Goal: Task Accomplishment & Management: Manage account settings

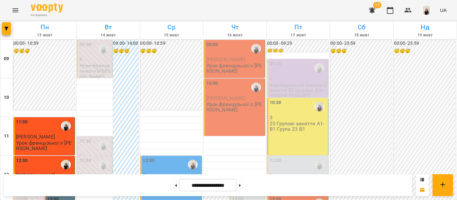
scroll to position [84, 0]
click at [167, 178] on p "81 Групові заняття A1-B1 Група 81 A2" at bounding box center [171, 183] width 57 height 11
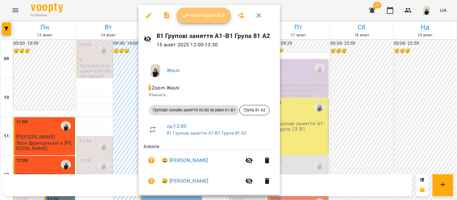
click at [201, 13] on span "Урок відбувся" at bounding box center [204, 16] width 44 height 8
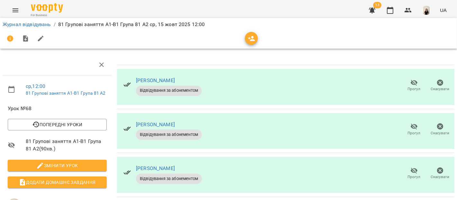
scroll to position [126, 0]
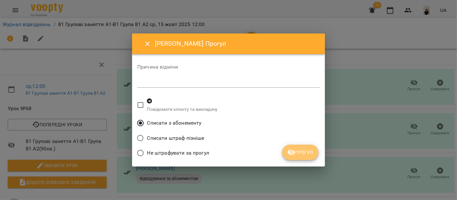
click at [300, 153] on span "Прогул" at bounding box center [300, 152] width 26 height 8
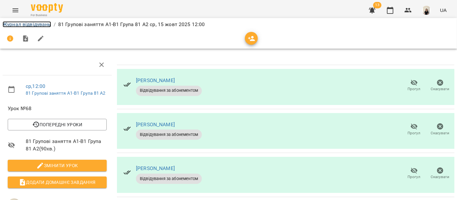
click at [39, 23] on link "Журнал відвідувань" at bounding box center [27, 24] width 49 height 6
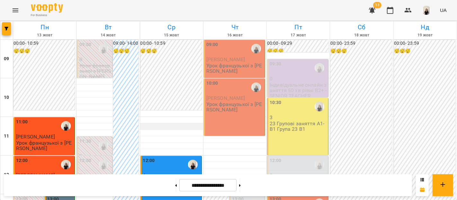
scroll to position [116, 0]
click at [167, 156] on div "12:00 4 81 Групові заняття A1-B1 Група 81 A2" at bounding box center [170, 184] width 61 height 57
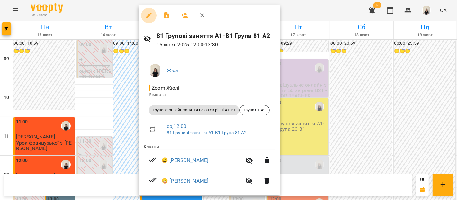
click at [152, 18] on icon "button" at bounding box center [149, 16] width 8 height 8
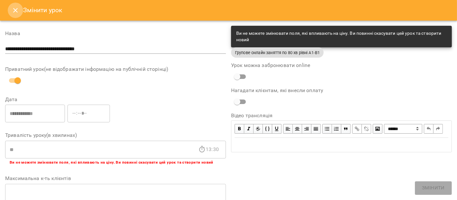
click at [18, 9] on icon "Close" at bounding box center [16, 10] width 8 height 8
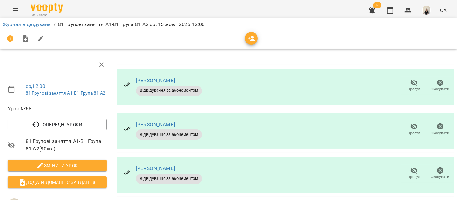
scroll to position [71, 0]
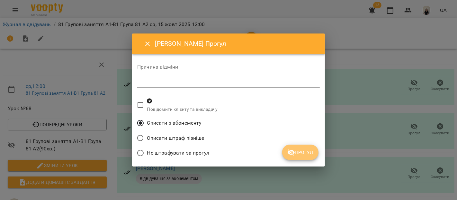
click at [310, 149] on span "Прогул" at bounding box center [300, 152] width 26 height 8
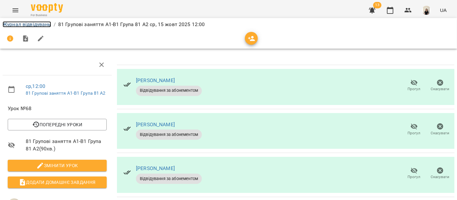
click at [35, 22] on link "Журнал відвідувань" at bounding box center [27, 24] width 49 height 6
